Goal: Information Seeking & Learning: Learn about a topic

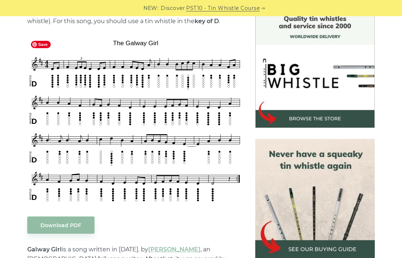
scroll to position [210, 0]
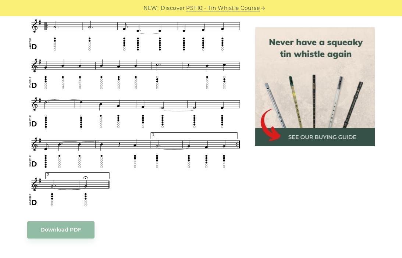
scroll to position [423, 0]
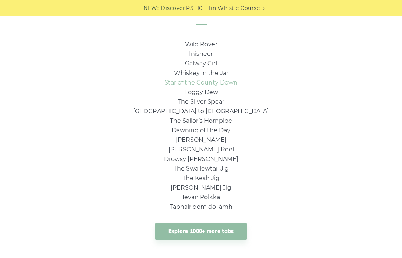
click at [201, 84] on link "Star of the County Down" at bounding box center [200, 82] width 73 height 7
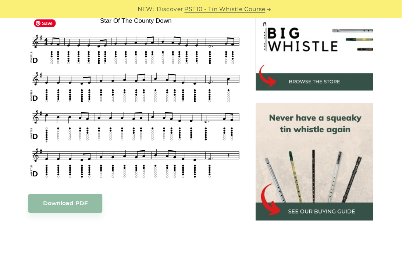
scroll to position [234, 0]
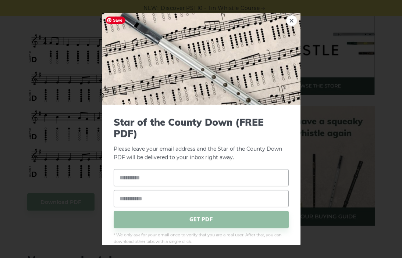
click at [94, 21] on div "× Star of the County Down (FREE PDF) Please leave your email address and the St…" at bounding box center [201, 129] width 402 height 258
click at [292, 23] on link "×" at bounding box center [291, 20] width 11 height 11
